Goal: Task Accomplishment & Management: Manage account settings

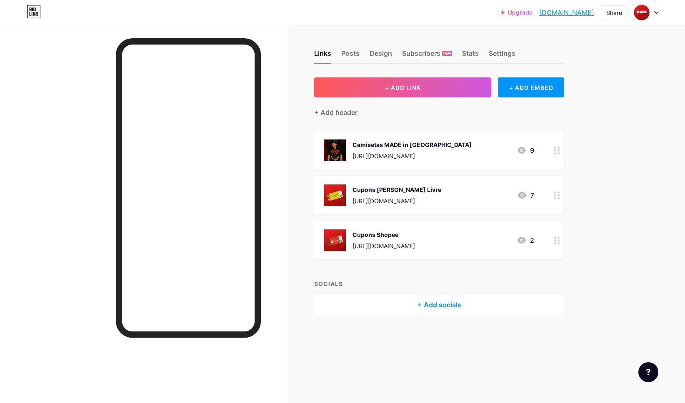
click at [285, 81] on div at bounding box center [144, 226] width 288 height 403
